Goal: Navigation & Orientation: Understand site structure

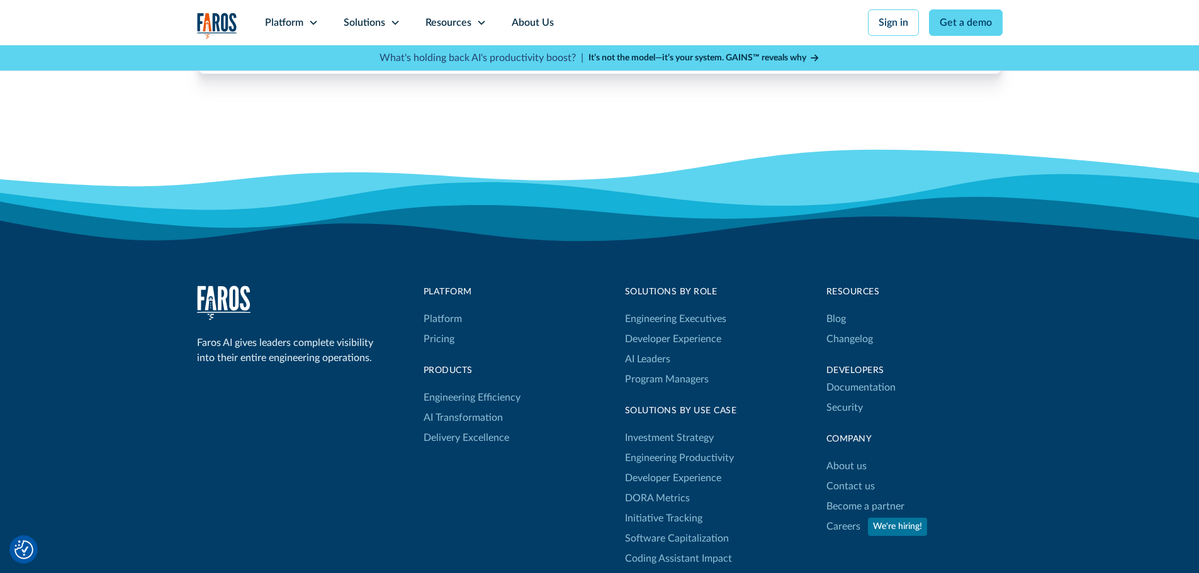
scroll to position [3965, 0]
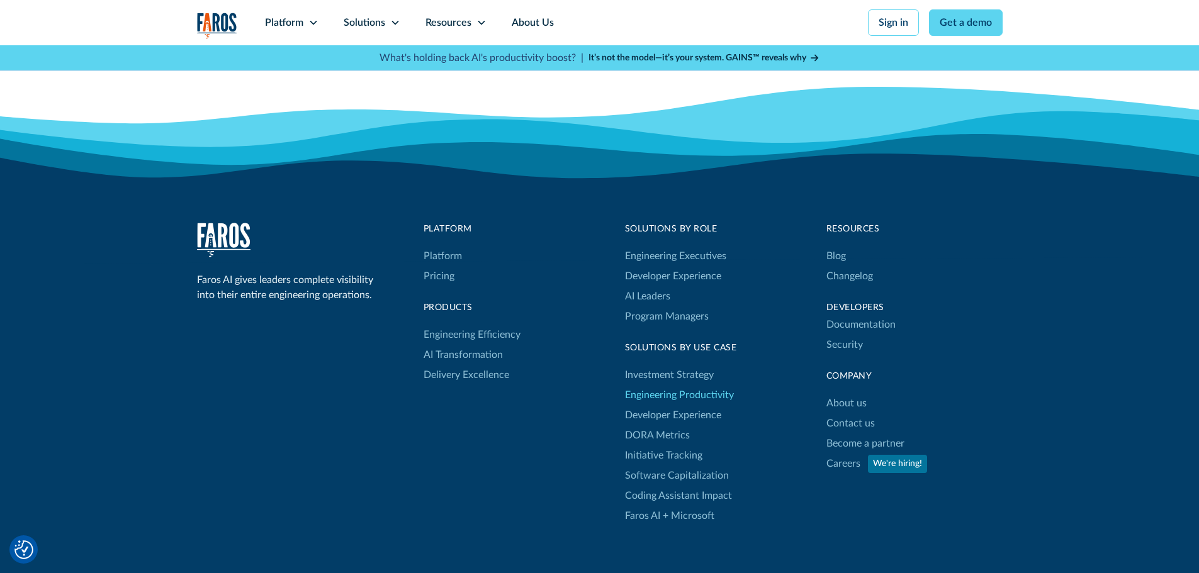
click at [693, 393] on link "Engineering Productivity" at bounding box center [679, 395] width 109 height 20
click at [690, 412] on link "Developer Experience" at bounding box center [673, 415] width 96 height 20
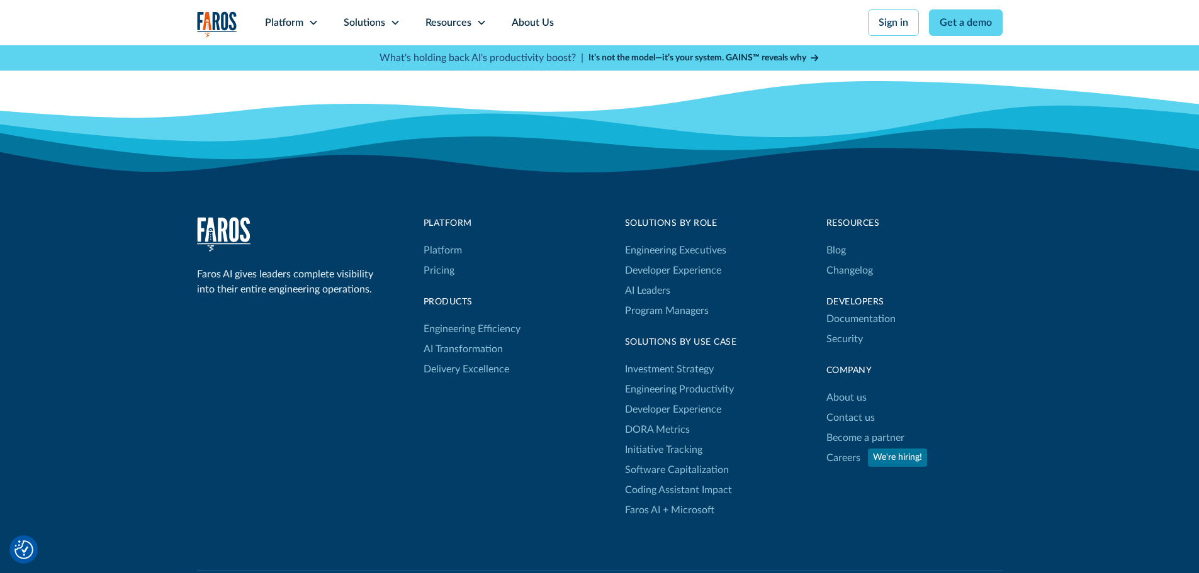
scroll to position [2518, 0]
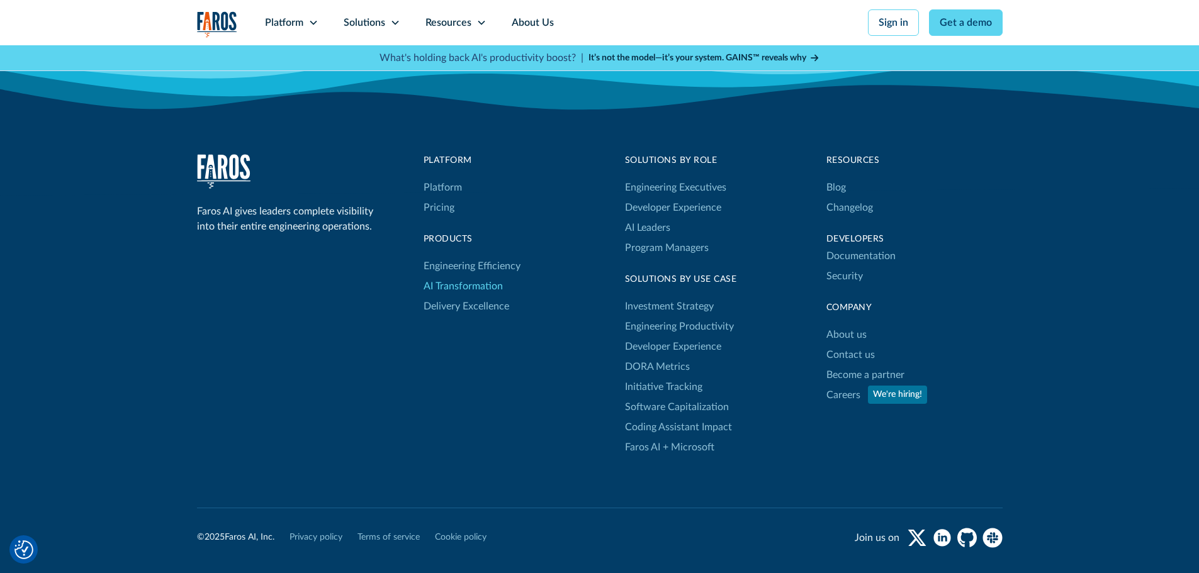
click at [470, 286] on link "AI Transformation" at bounding box center [463, 286] width 79 height 20
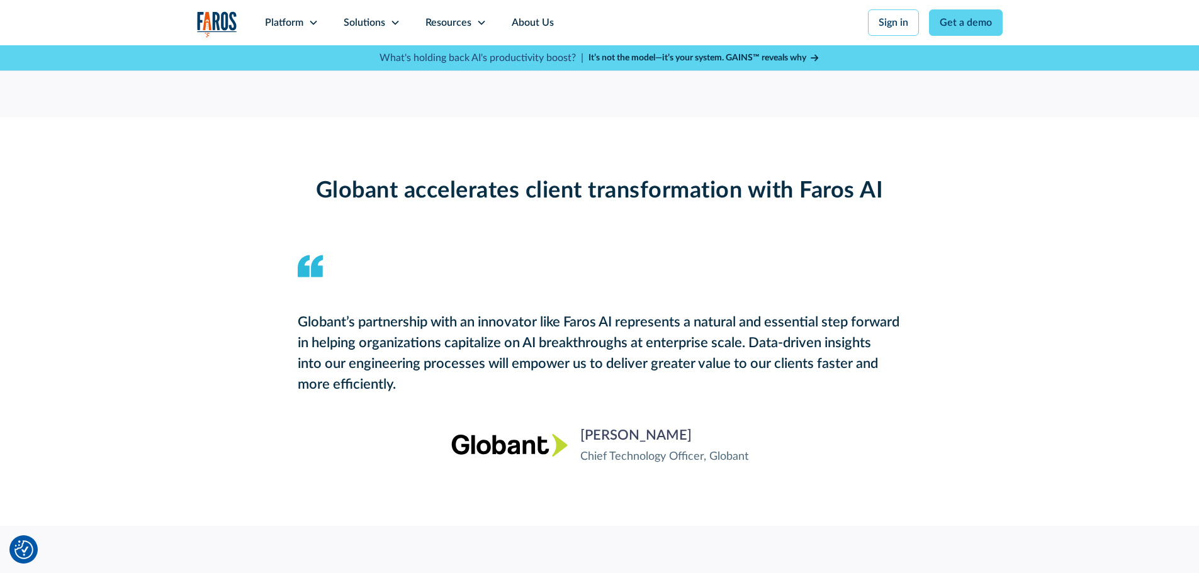
scroll to position [1574, 0]
